Goal: Task Accomplishment & Management: Manage account settings

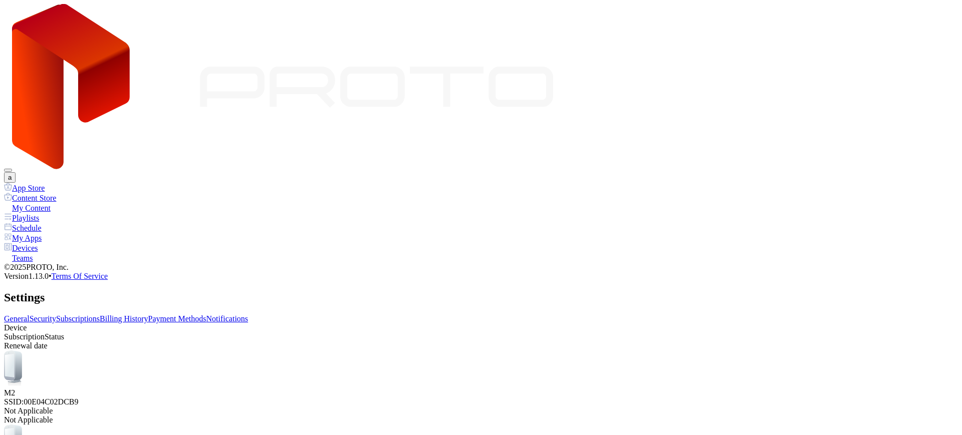
click at [148, 315] on link "Billing History" at bounding box center [124, 319] width 48 height 9
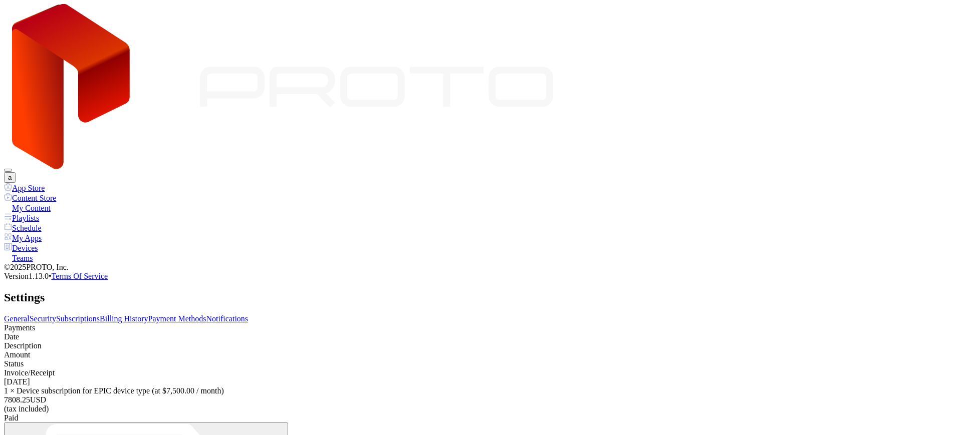
click at [206, 315] on link "Payment Methods" at bounding box center [177, 319] width 58 height 9
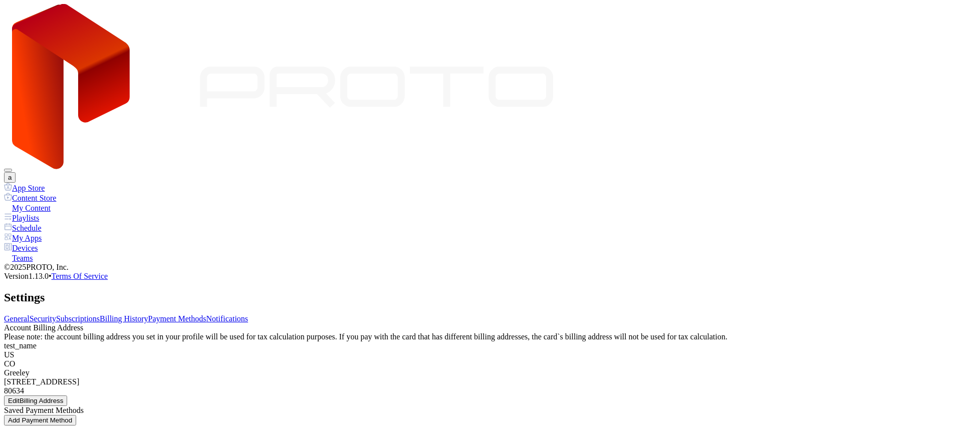
click at [148, 315] on link "Billing History" at bounding box center [124, 319] width 48 height 9
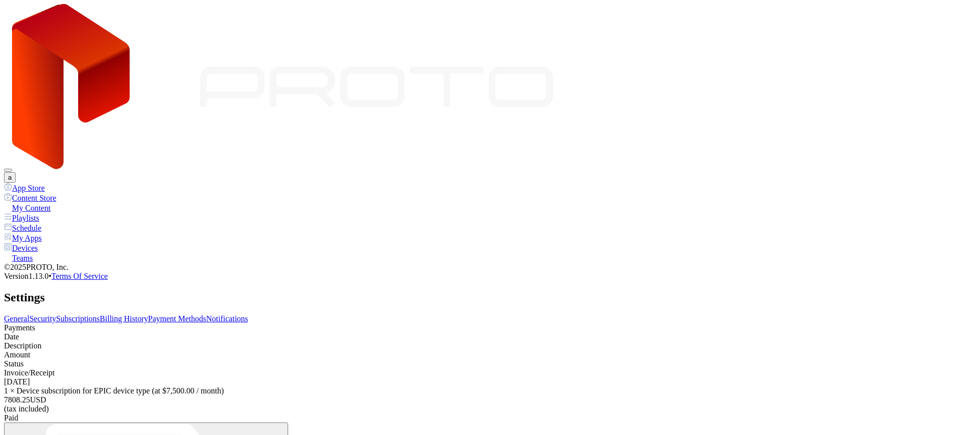
click at [100, 315] on link "Subscriptions" at bounding box center [78, 319] width 44 height 9
